Goal: Information Seeking & Learning: Learn about a topic

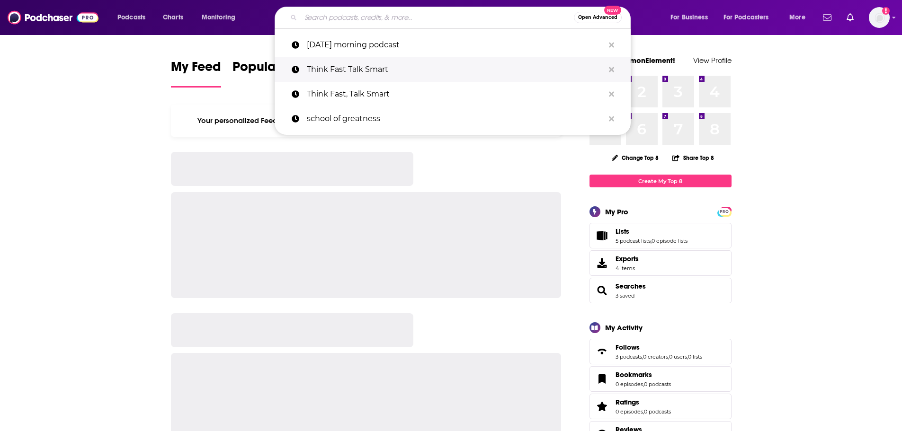
click at [379, 69] on p "Think Fast Talk Smart" at bounding box center [455, 69] width 297 height 25
type input "Think Fast Talk Smart"
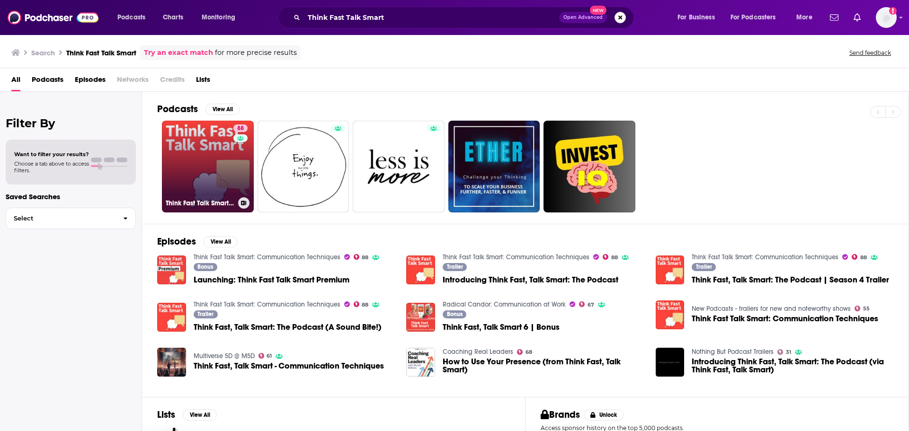
click at [209, 177] on link "88 Think Fast Talk Smart: Communication Techniques" at bounding box center [208, 167] width 92 height 92
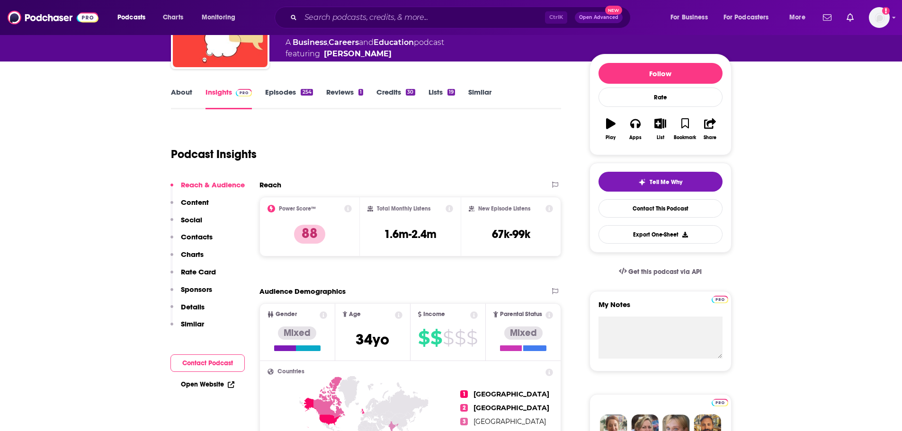
scroll to position [18, 0]
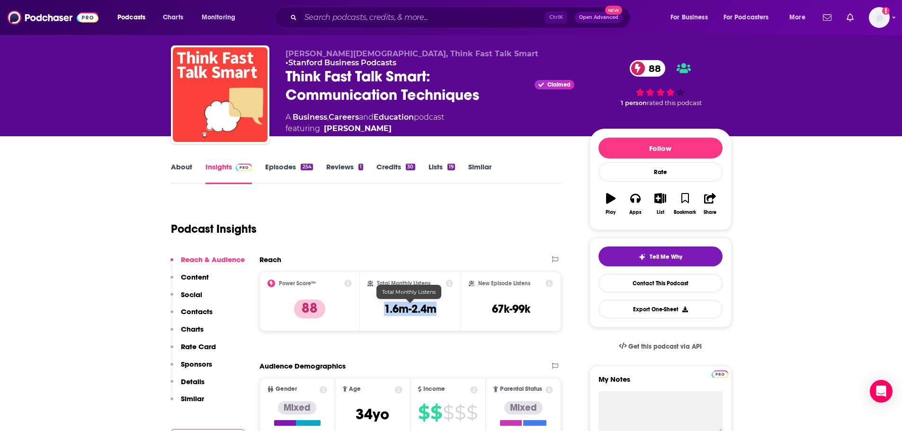
drag, startPoint x: 438, startPoint y: 305, endPoint x: 386, endPoint y: 306, distance: 51.7
click at [386, 306] on div "Total Monthly Listens 1.6m-2.4m" at bounding box center [411, 302] width 86 height 44
copy h3 "1.6m-2.4m"
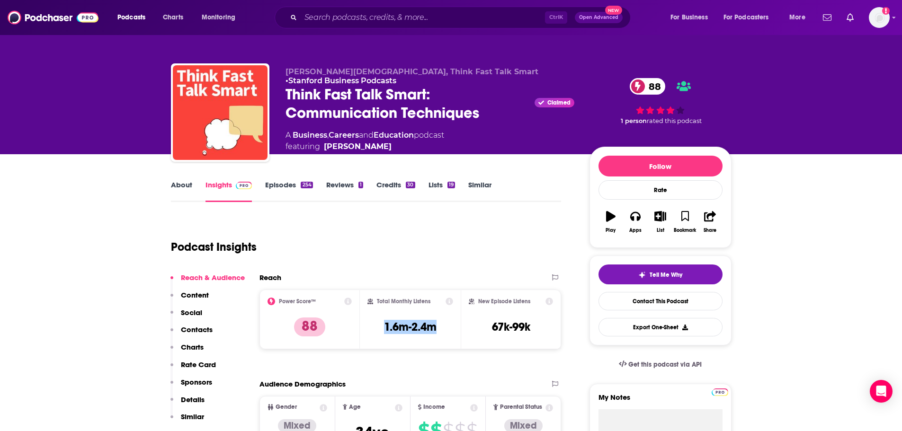
scroll to position [13, 0]
